Goal: Navigation & Orientation: Find specific page/section

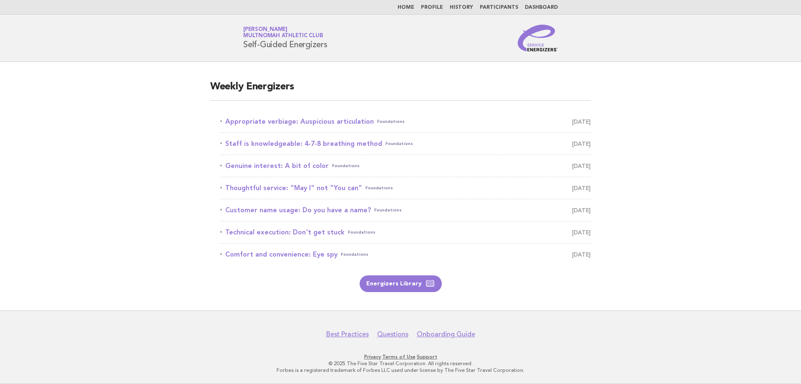
click at [504, 12] on nav "Home Profile History Participants Dashboard" at bounding box center [400, 7] width 801 height 15
click at [503, 8] on link "Participants" at bounding box center [499, 7] width 38 height 5
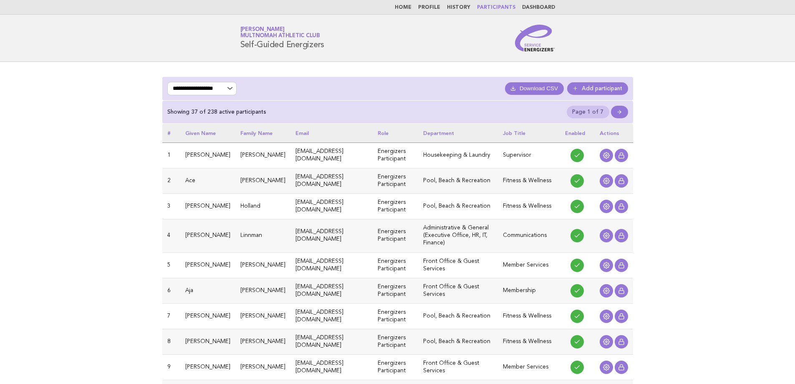
click at [534, 4] on nav "Home Profile History Participants Dashboard" at bounding box center [397, 7] width 795 height 15
click at [534, 8] on link "Dashboard" at bounding box center [538, 7] width 33 height 5
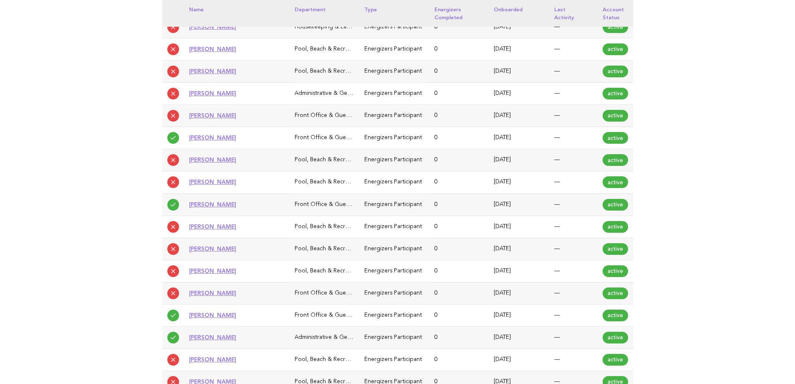
scroll to position [83, 0]
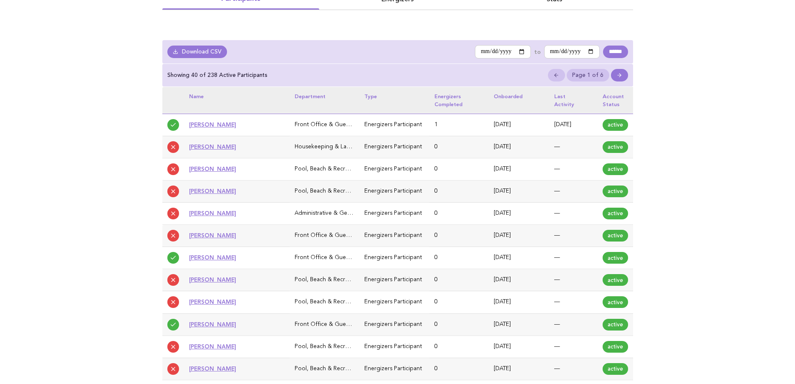
click at [618, 75] on line at bounding box center [619, 75] width 3 height 0
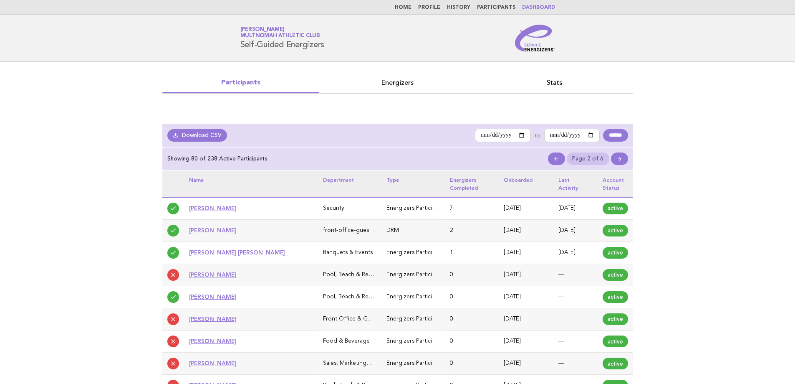
click at [560, 155] on link at bounding box center [556, 158] width 17 height 13
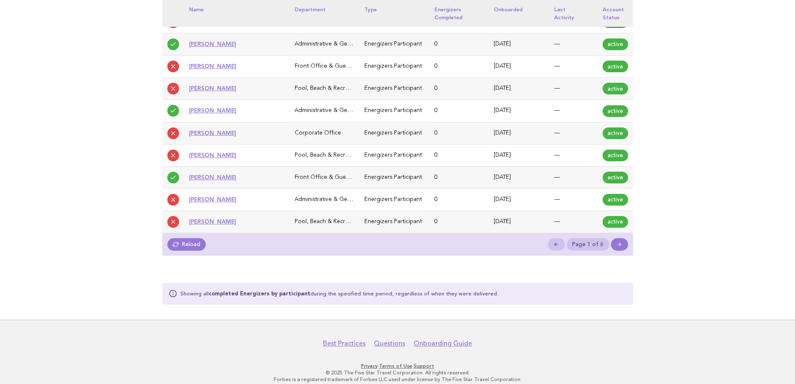
scroll to position [858, 0]
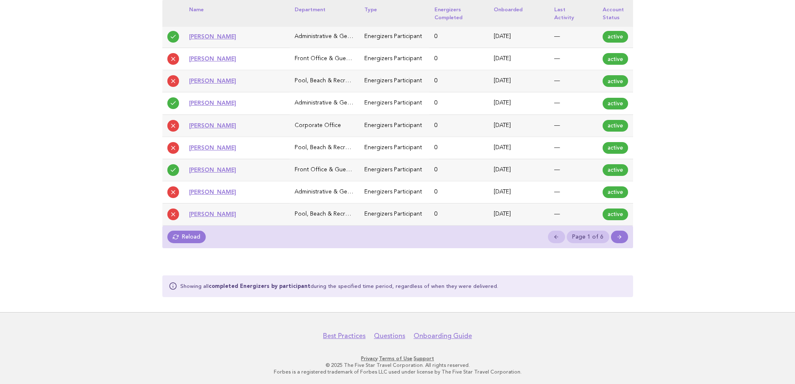
click at [624, 235] on link at bounding box center [619, 236] width 17 height 13
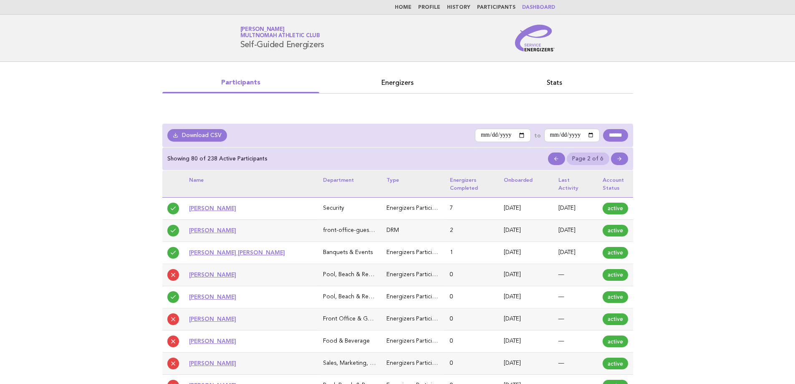
click at [507, 8] on link "Participants" at bounding box center [496, 7] width 38 height 5
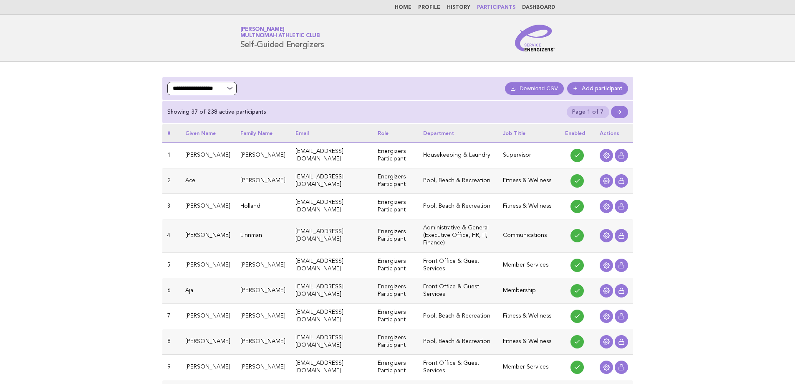
click at [189, 89] on select "**********" at bounding box center [201, 88] width 69 height 13
click at [531, 9] on link "Dashboard" at bounding box center [538, 7] width 33 height 5
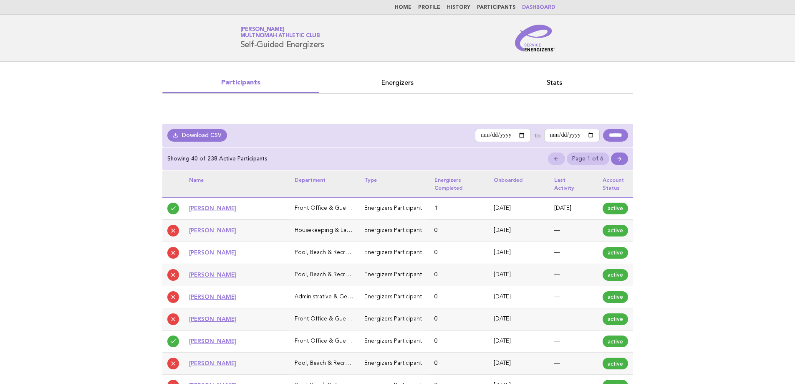
click at [622, 162] on link at bounding box center [619, 158] width 17 height 13
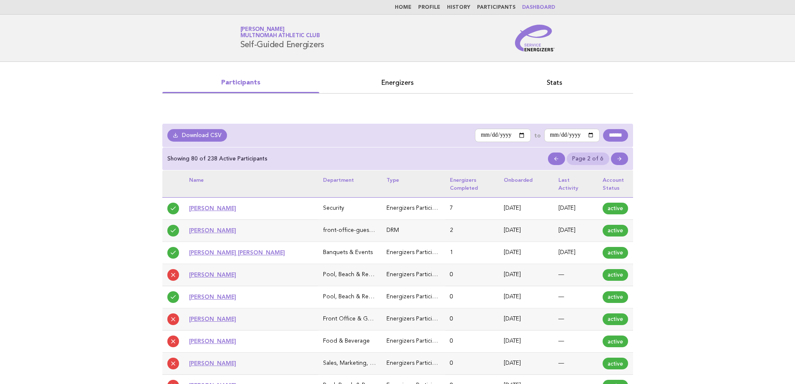
click at [622, 162] on link at bounding box center [619, 158] width 17 height 13
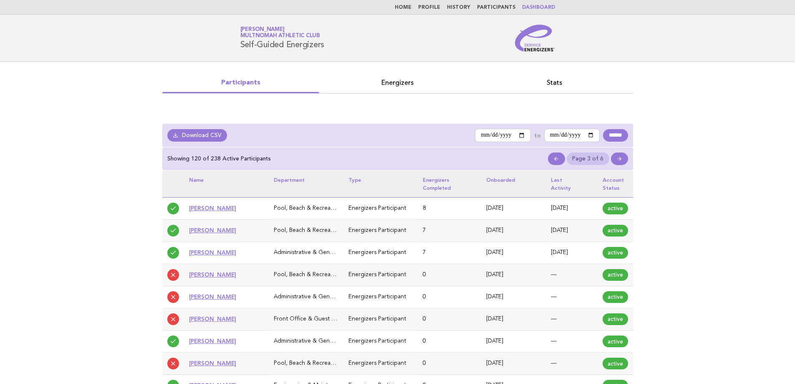
click at [555, 85] on link "Stats" at bounding box center [554, 83] width 157 height 12
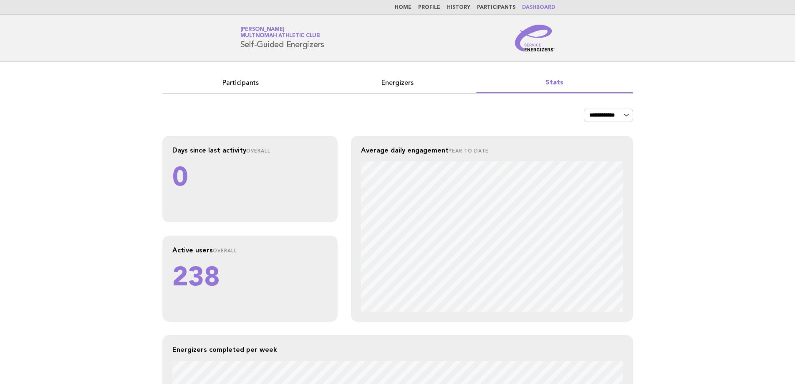
click at [409, 81] on link "Energizers" at bounding box center [397, 83] width 157 height 12
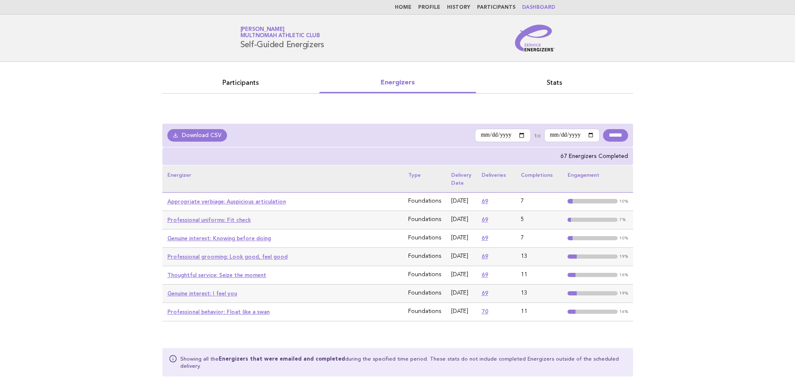
click at [247, 85] on link "Participants" at bounding box center [240, 83] width 157 height 12
